Goal: Task Accomplishment & Management: Use online tool/utility

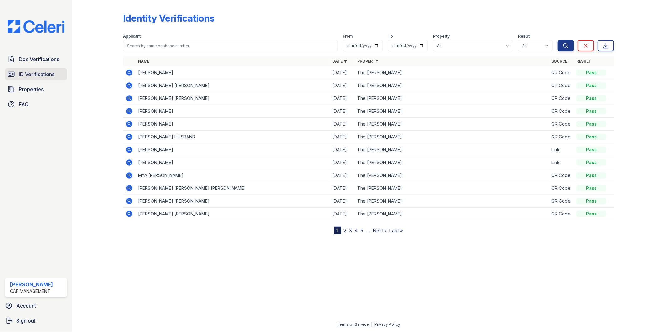
click at [21, 73] on span "ID Verifications" at bounding box center [37, 74] width 36 height 8
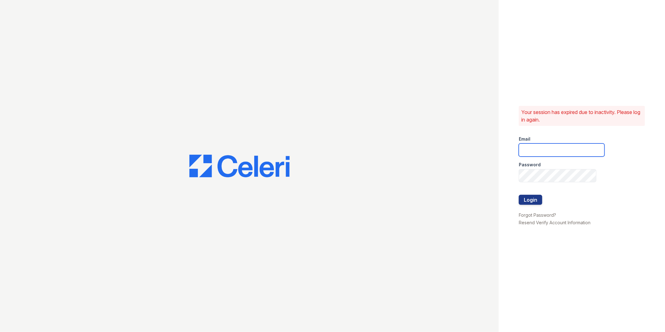
type input "marion1@cafmanagement.com"
click at [534, 203] on button "Login" at bounding box center [530, 200] width 23 height 10
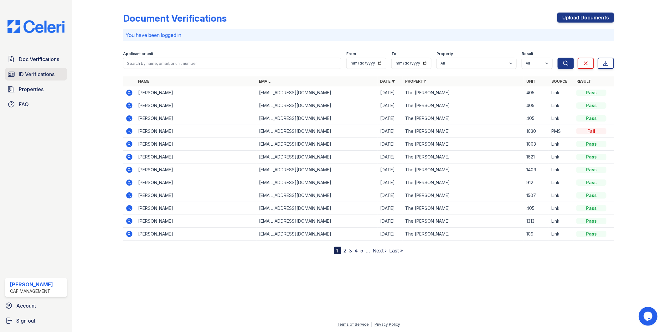
click at [22, 72] on span "ID Verifications" at bounding box center [37, 74] width 36 height 8
